Goal: Information Seeking & Learning: Find specific fact

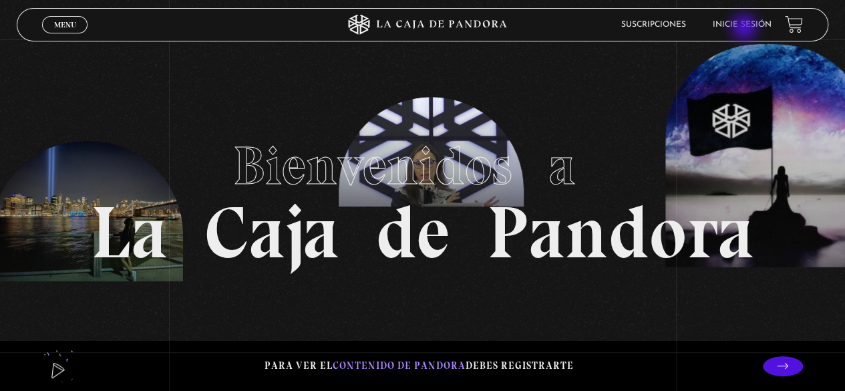
click at [745, 29] on link "Inicie sesión" at bounding box center [742, 25] width 59 height 8
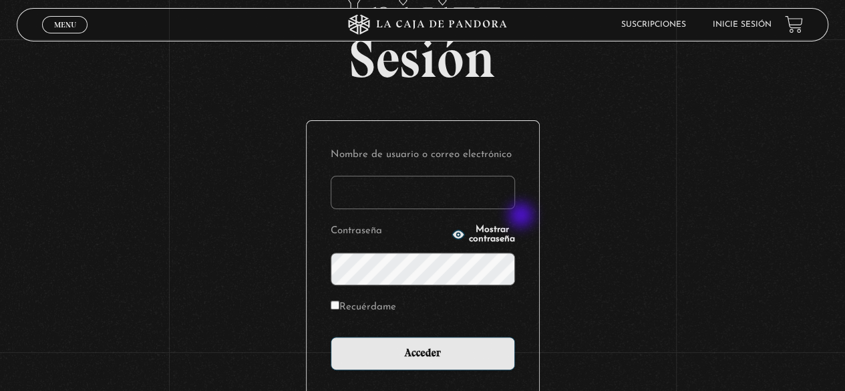
scroll to position [188, 0]
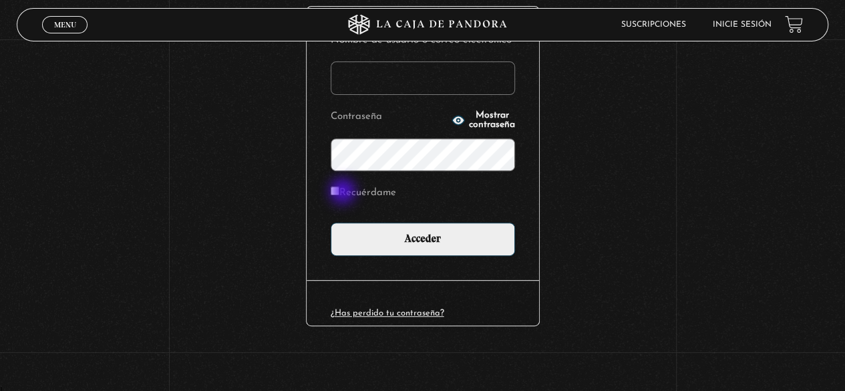
type input "[EMAIL_ADDRESS][DOMAIN_NAME]"
click at [338, 192] on input "Recuérdame" at bounding box center [335, 190] width 9 height 9
checkbox input "true"
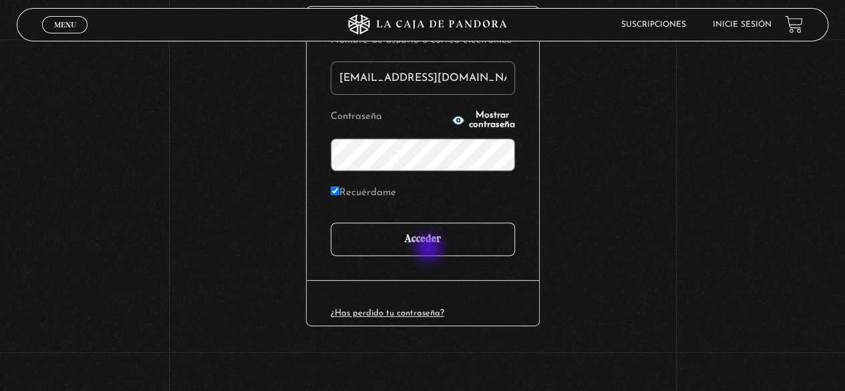
click at [429, 249] on input "Acceder" at bounding box center [423, 238] width 184 height 33
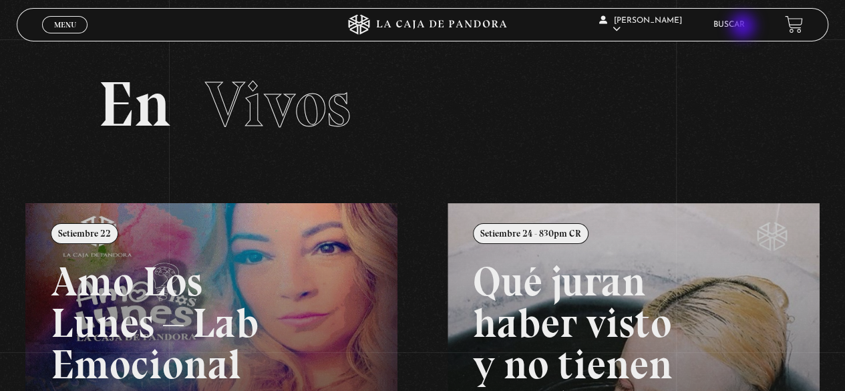
click at [741, 27] on link "Buscar" at bounding box center [728, 25] width 31 height 8
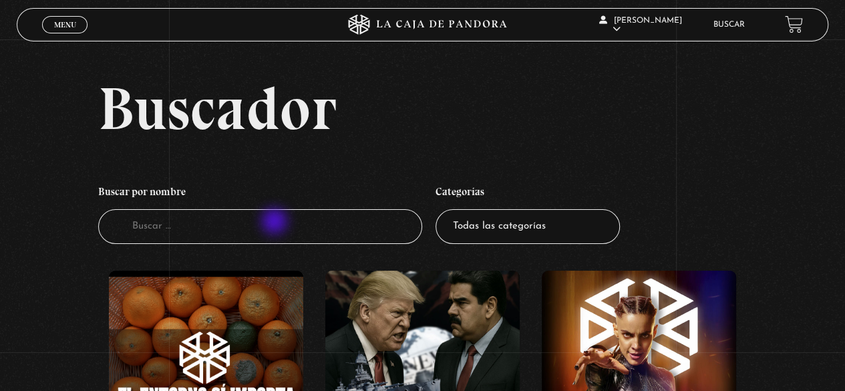
click at [276, 222] on input "Buscador" at bounding box center [260, 226] width 325 height 35
type input "proverbios"
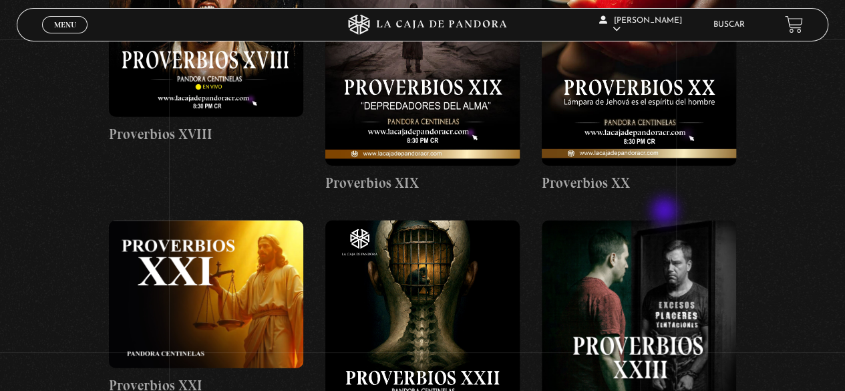
scroll to position [1536, 0]
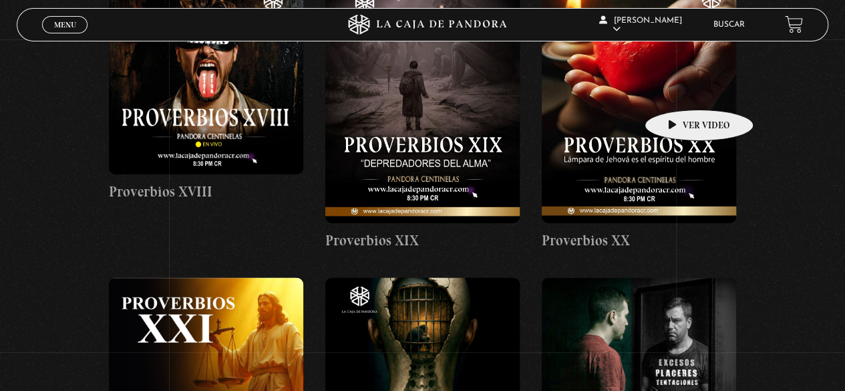
click at [678, 89] on figure at bounding box center [639, 101] width 194 height 243
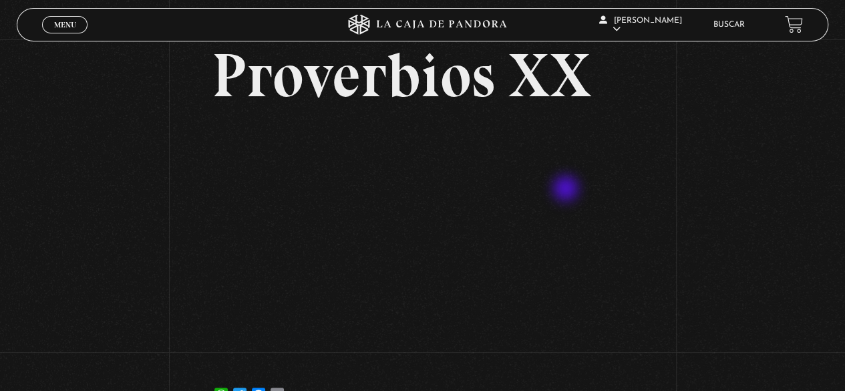
scroll to position [134, 0]
